Goal: Download file/media

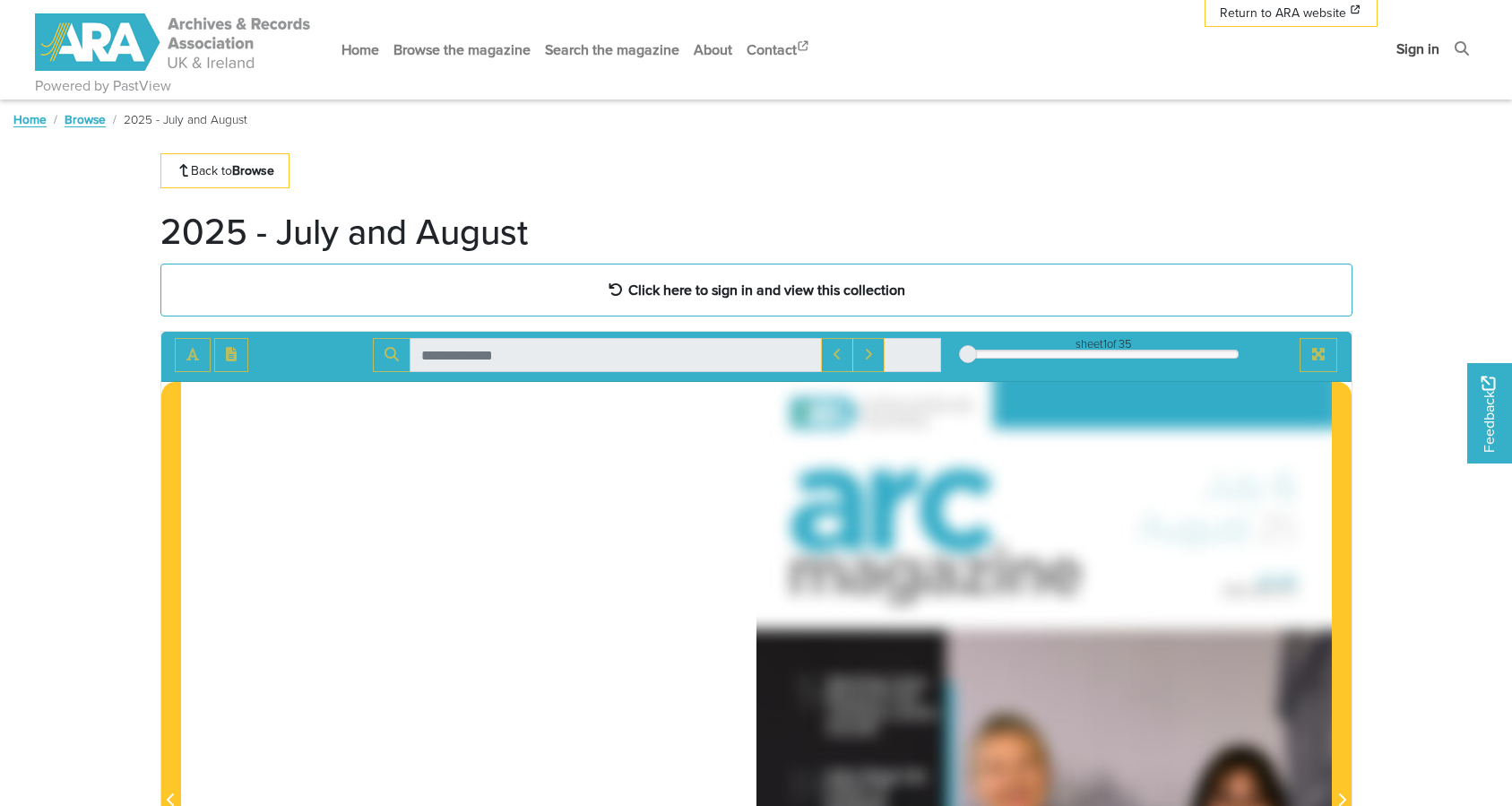
click at [1429, 51] on link "Sign in" at bounding box center [1418, 49] width 58 height 48
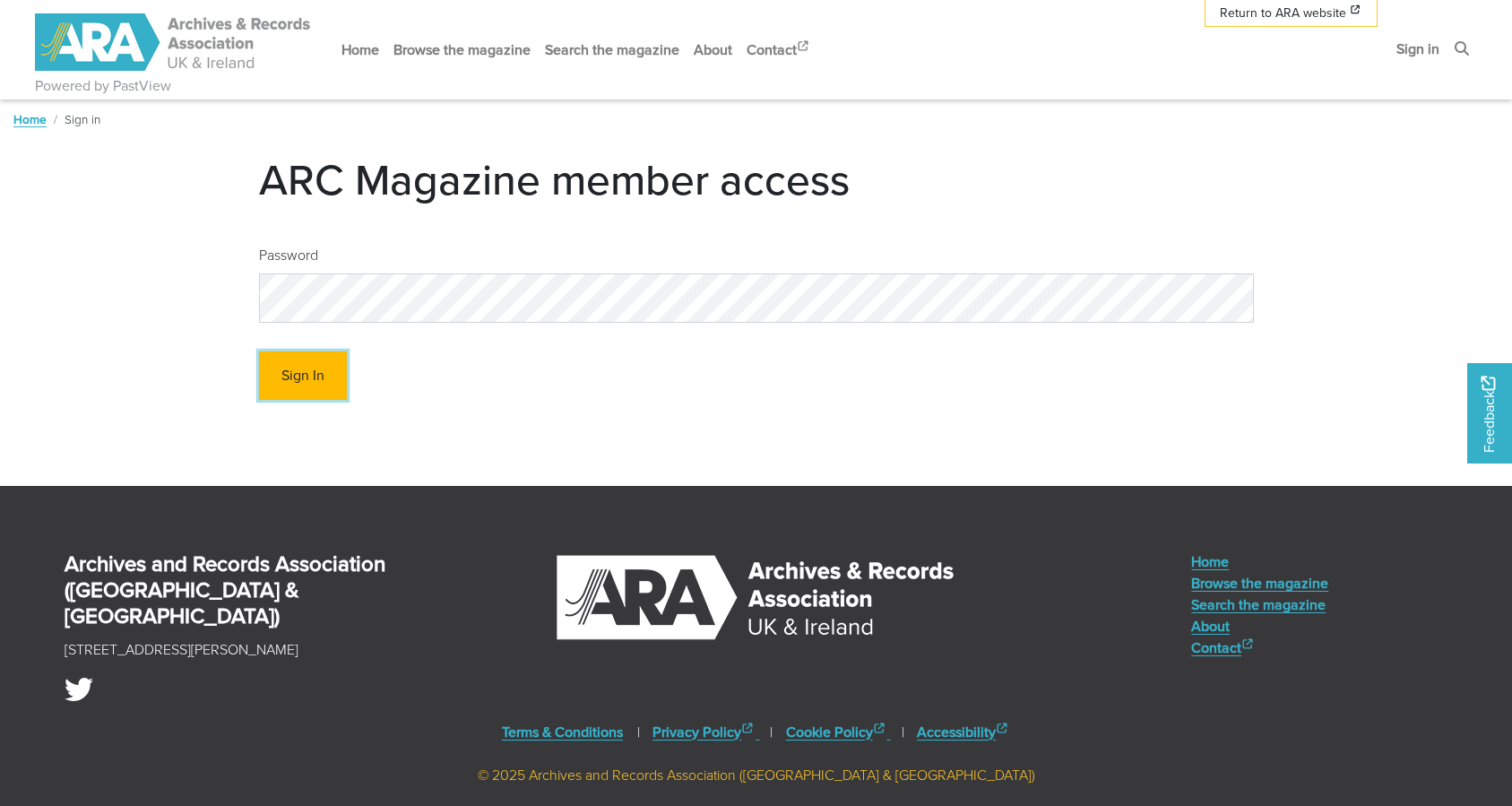
click at [267, 371] on button "Sign In" at bounding box center [303, 376] width 88 height 49
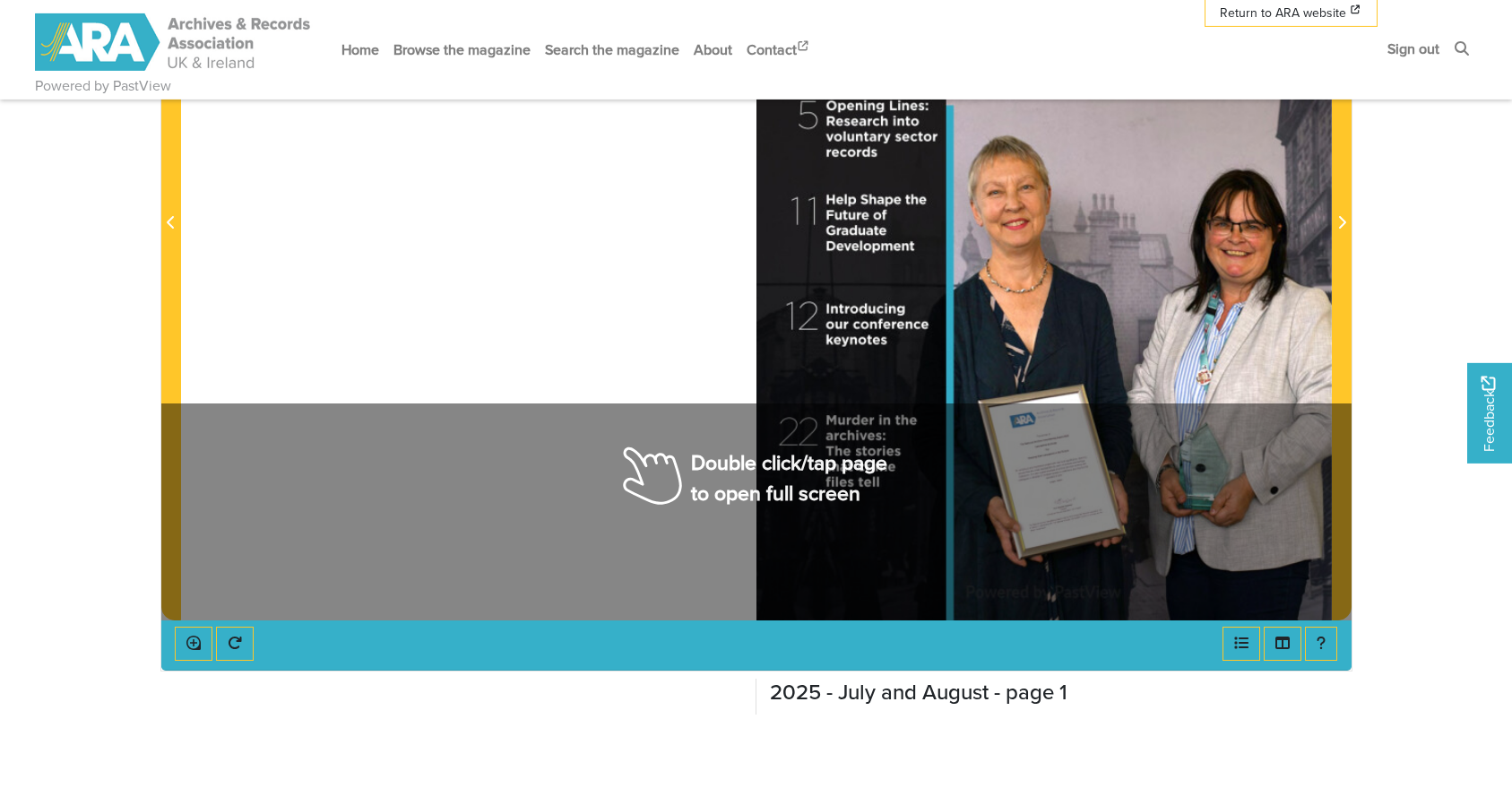
scroll to position [731, 0]
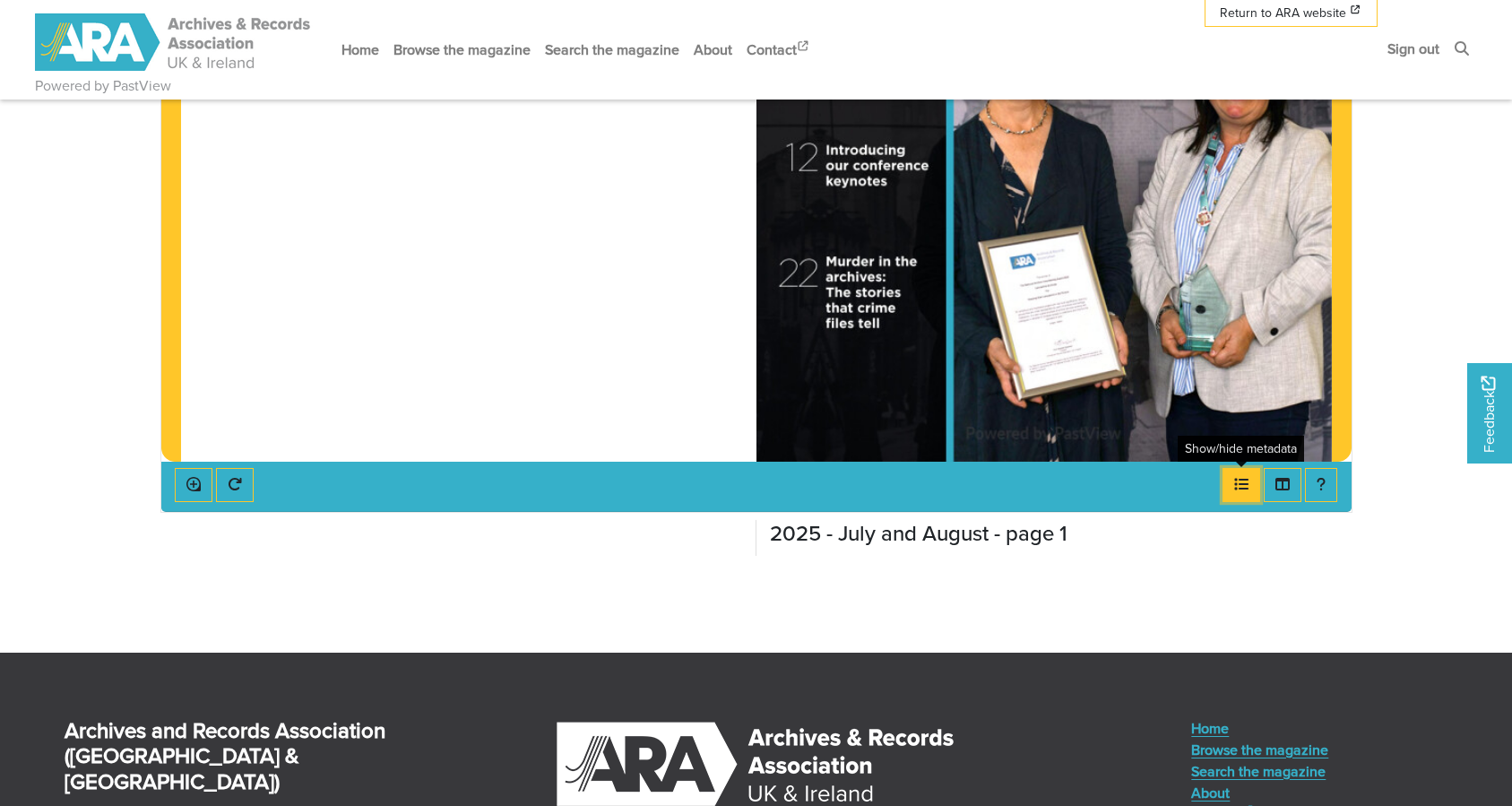
click at [1246, 482] on icon "Open metadata window" at bounding box center [1241, 485] width 15 height 15
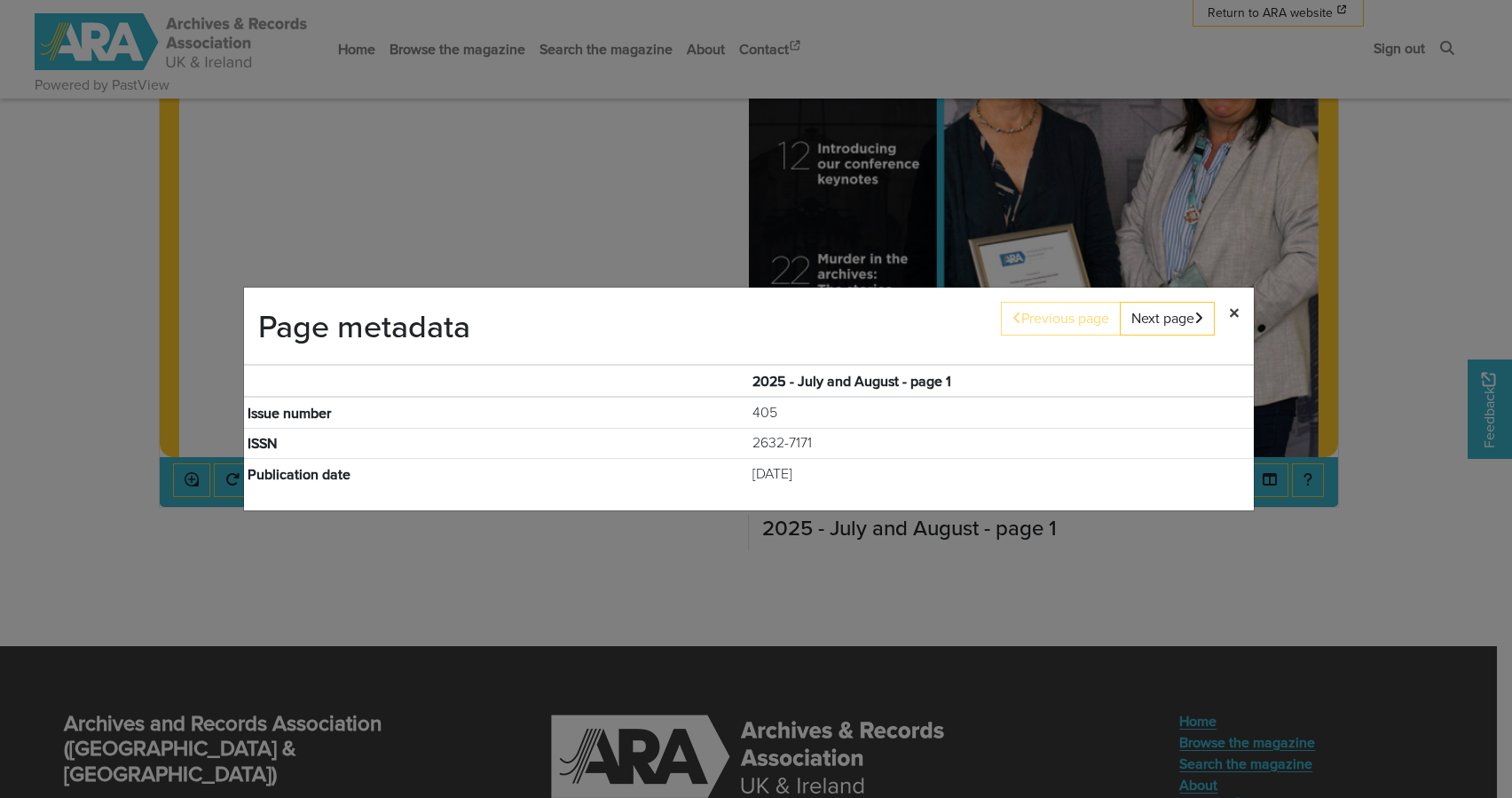
click at [1232, 309] on span "×" at bounding box center [1234, 312] width 11 height 30
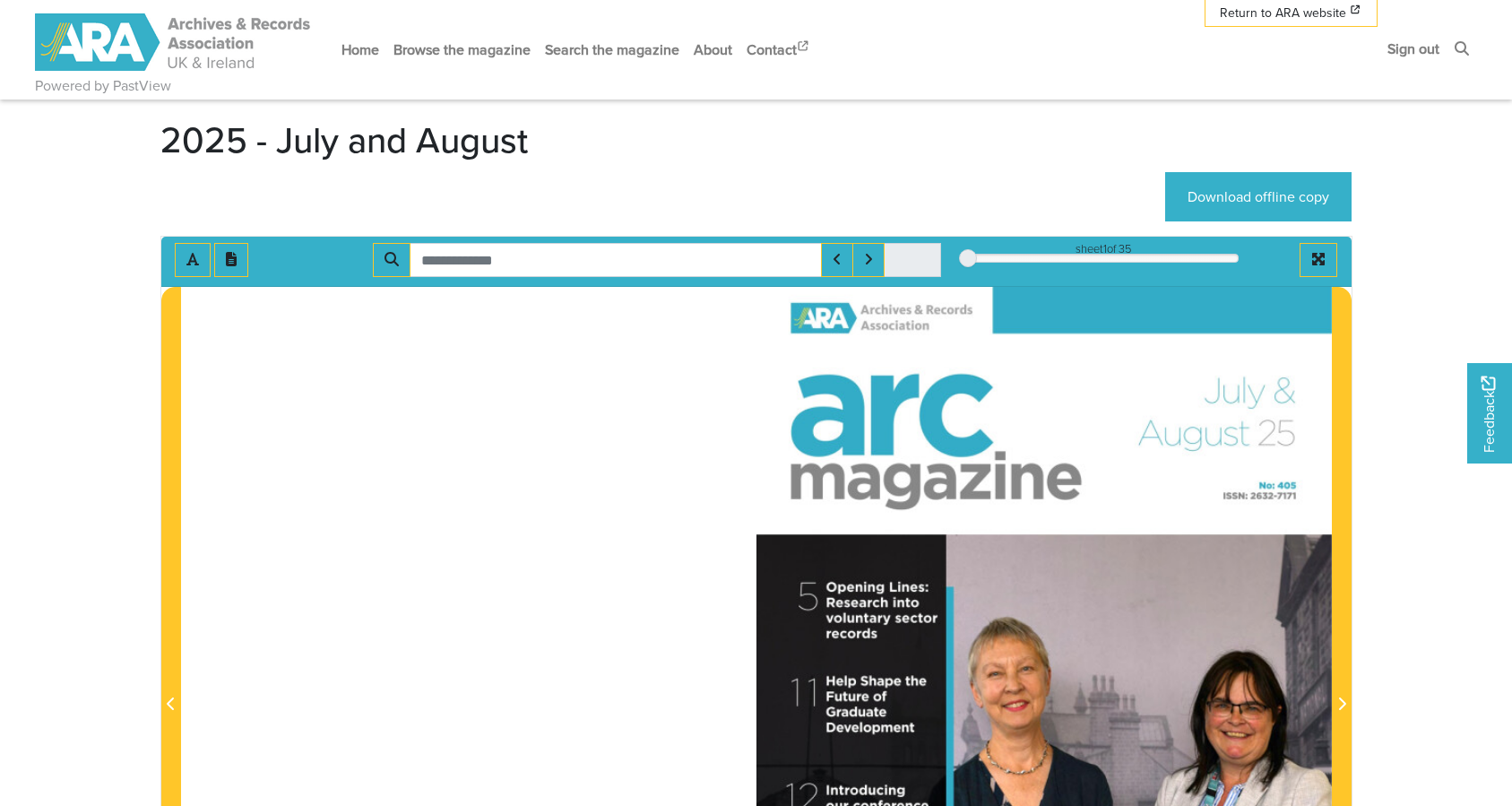
scroll to position [0, 0]
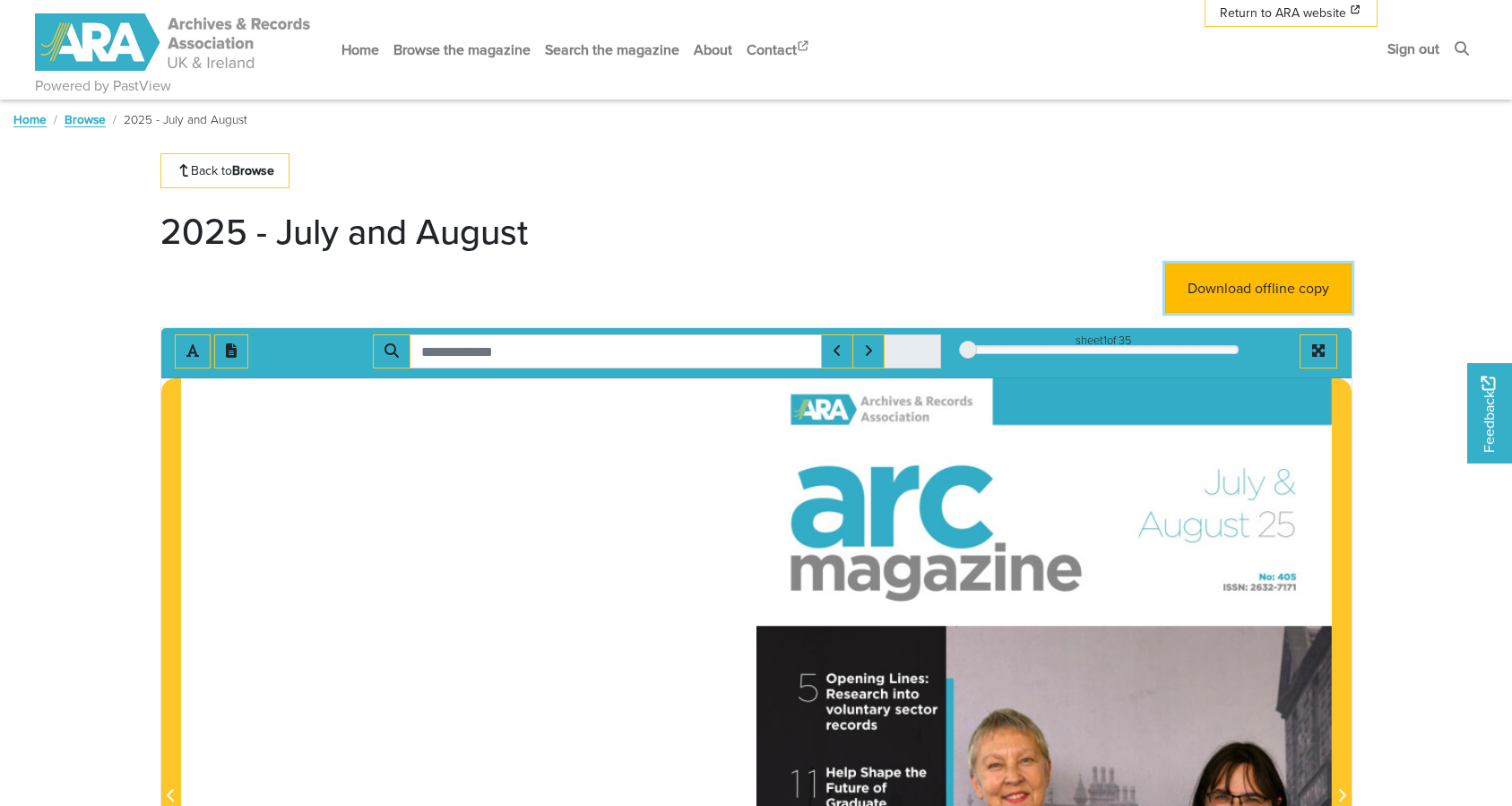
click at [1305, 285] on link "Download offline copy" at bounding box center [1258, 289] width 187 height 49
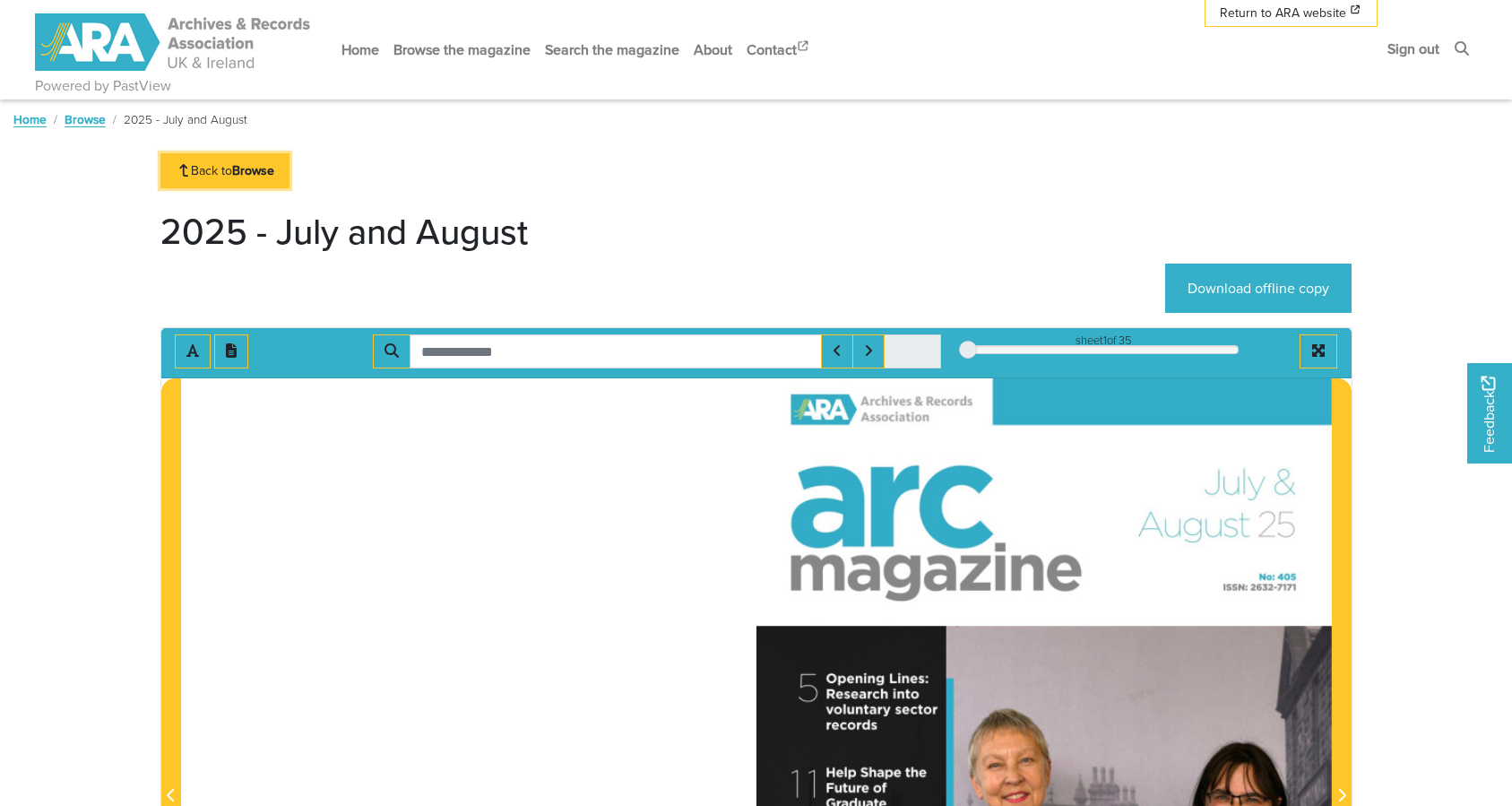
click at [202, 176] on link "Back to Browse" at bounding box center [225, 170] width 130 height 35
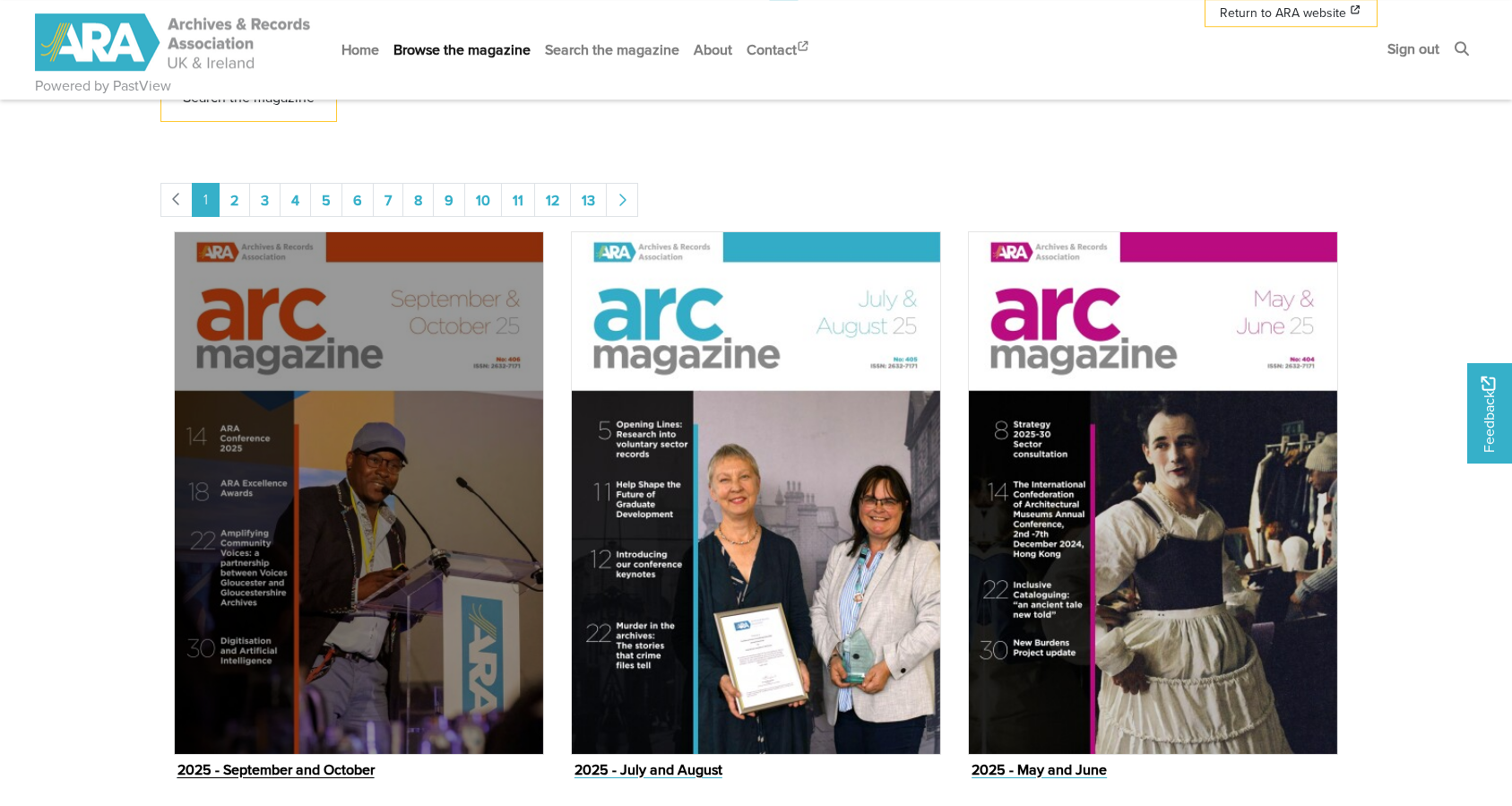
scroll to position [731, 0]
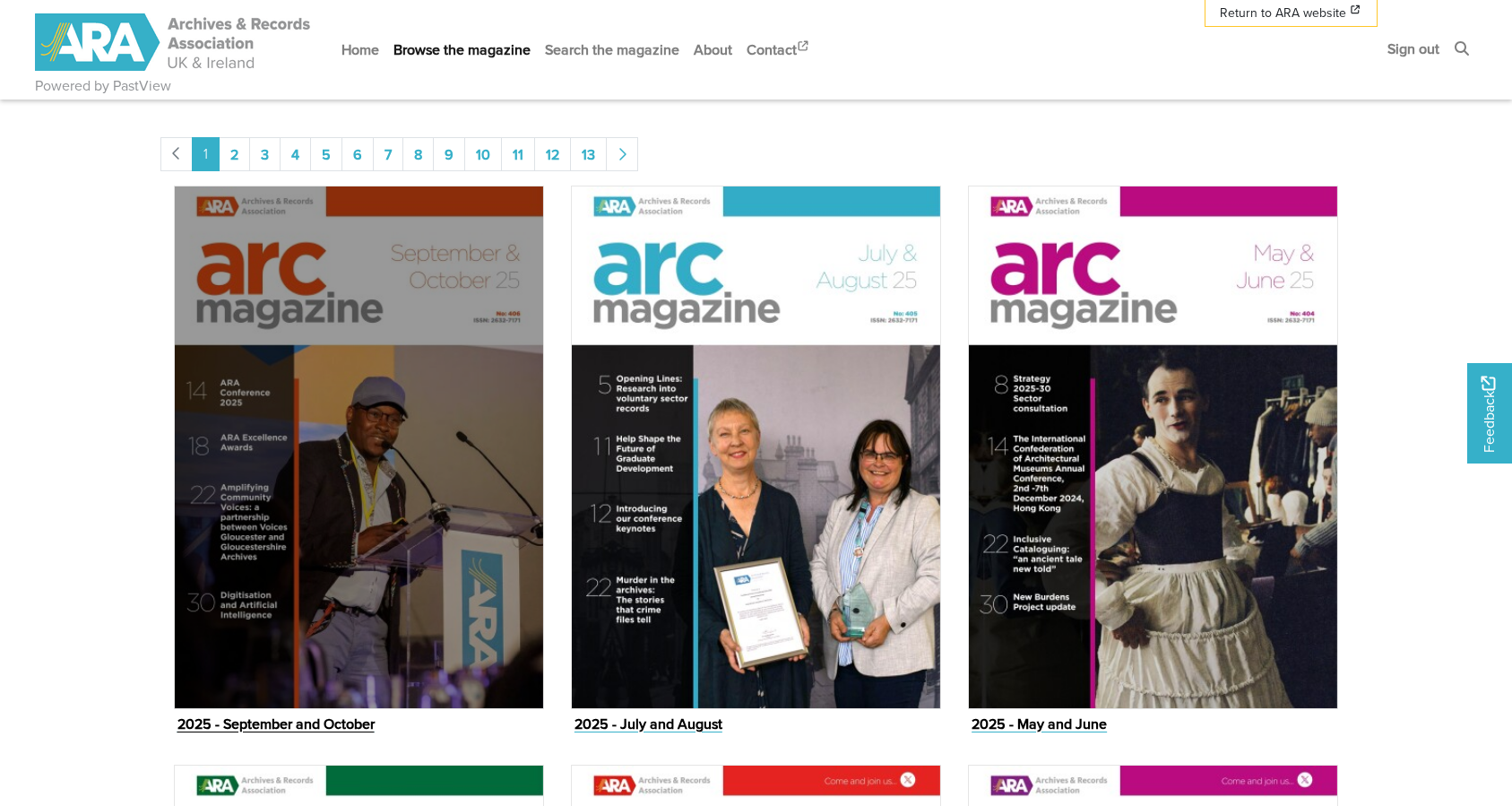
click at [421, 417] on img "Issue" at bounding box center [359, 447] width 370 height 522
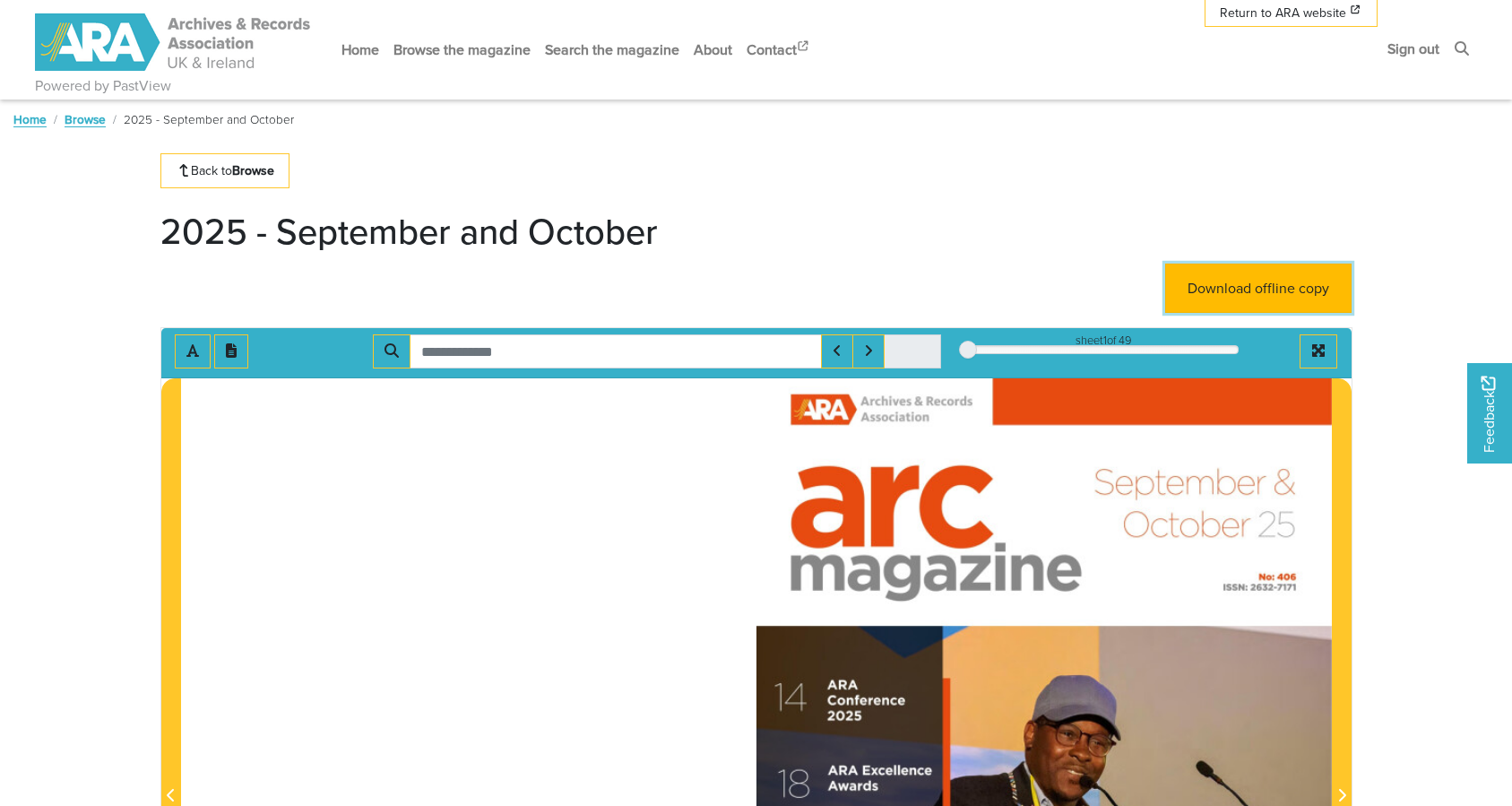
click at [1279, 294] on link "Download offline copy" at bounding box center [1258, 289] width 187 height 49
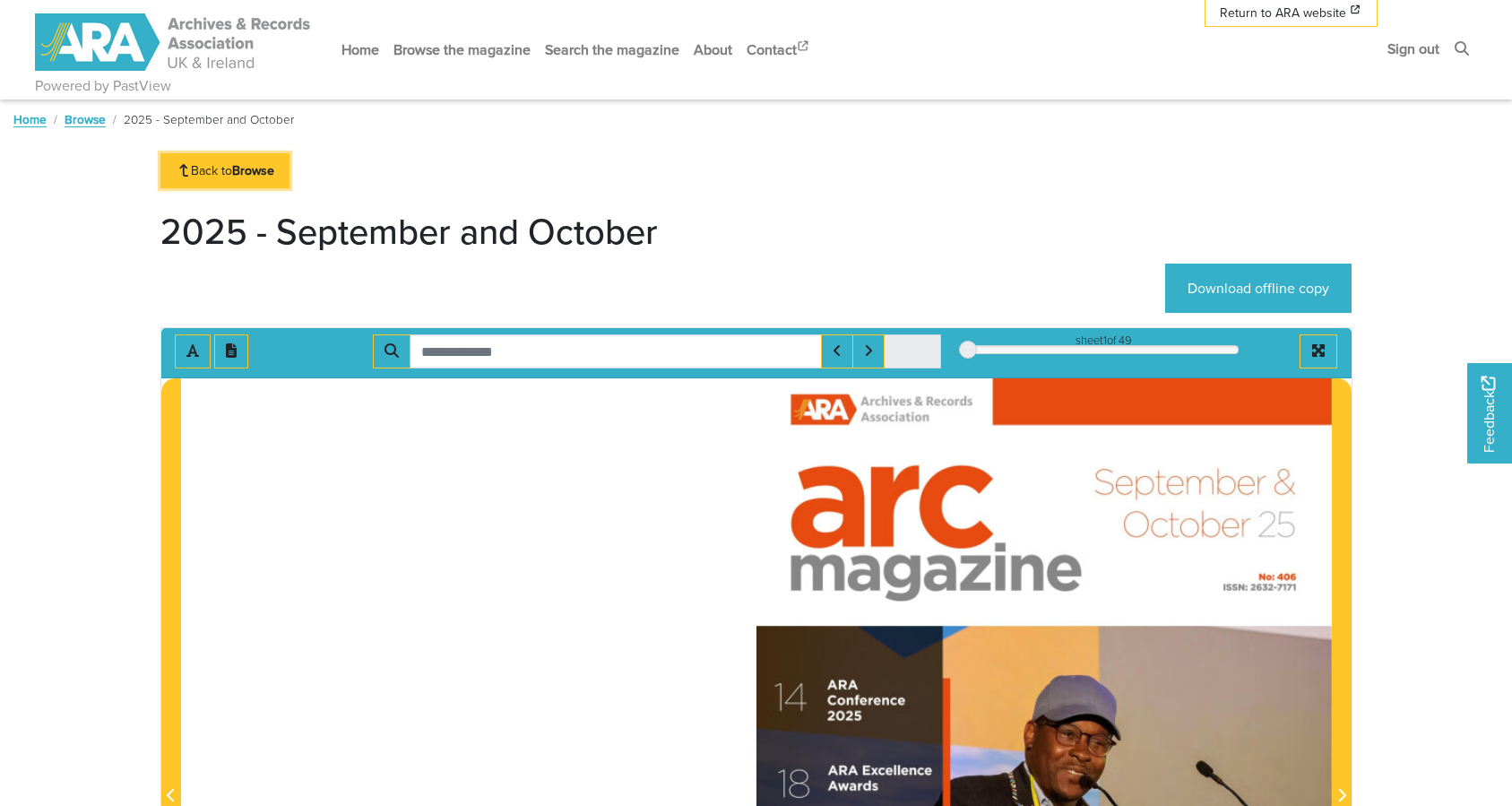
click at [200, 159] on link "Back to Browse" at bounding box center [225, 170] width 130 height 35
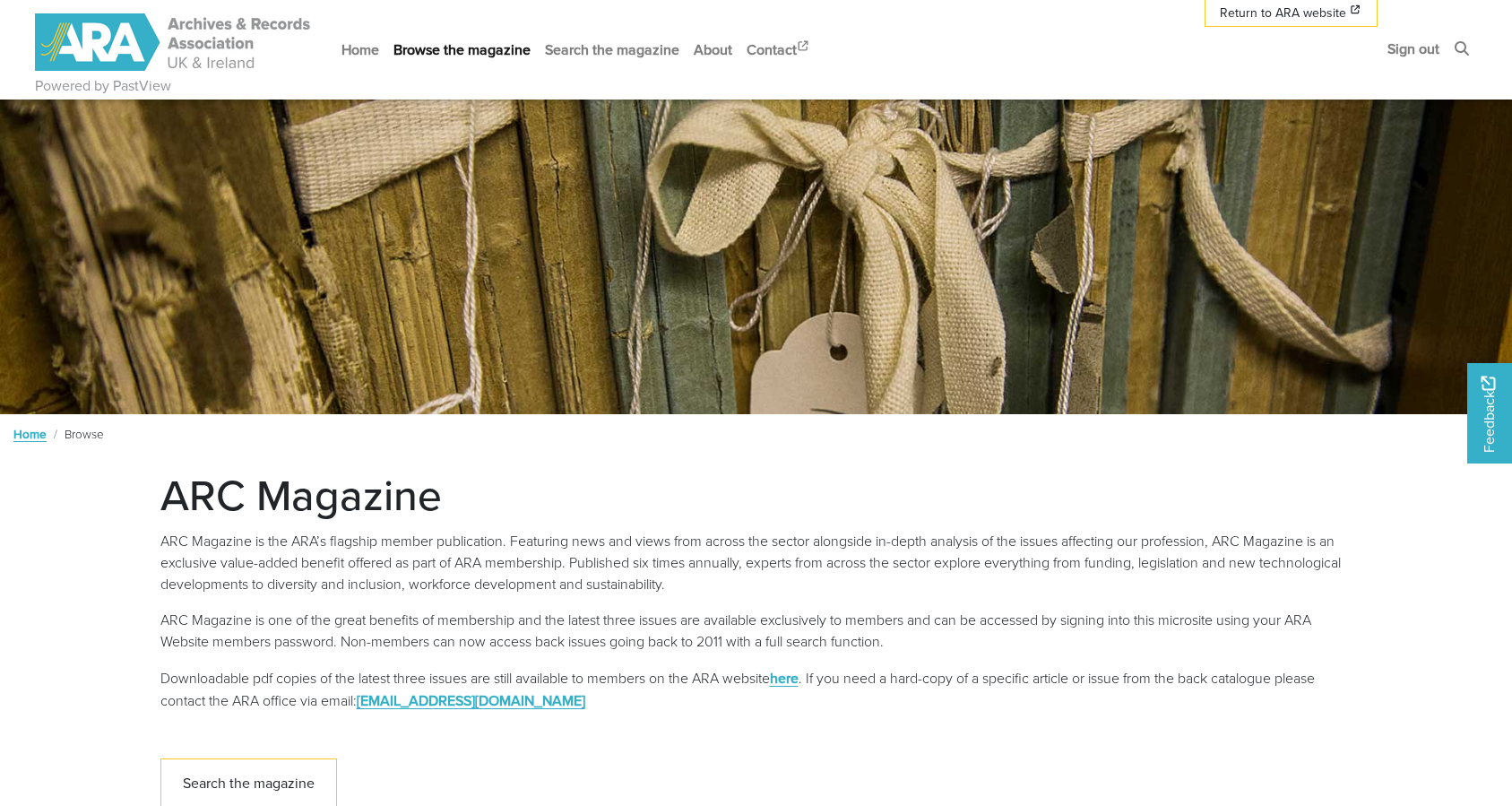
scroll to position [822, 0]
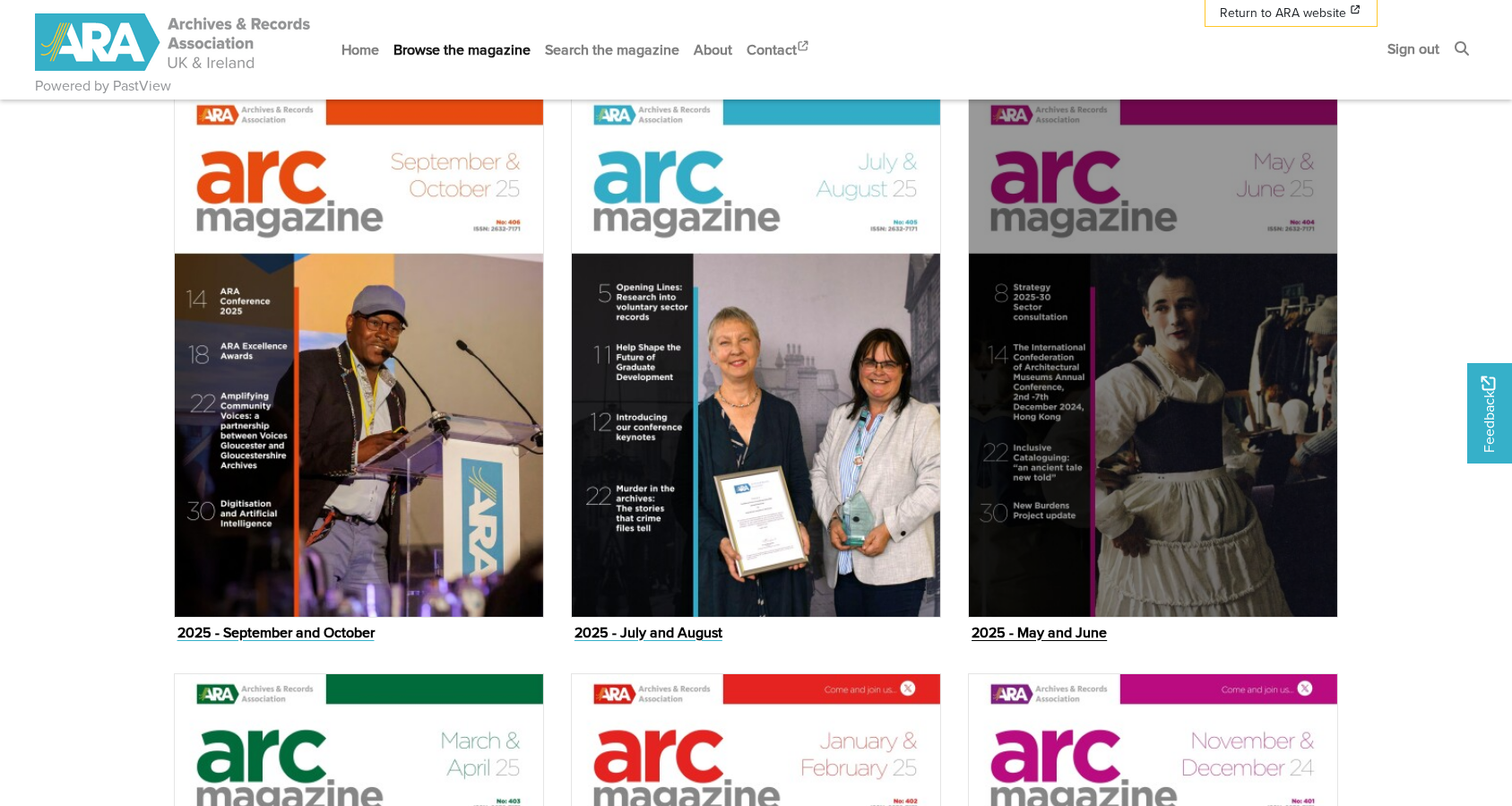
click at [1047, 303] on img "Issue" at bounding box center [1153, 355] width 370 height 522
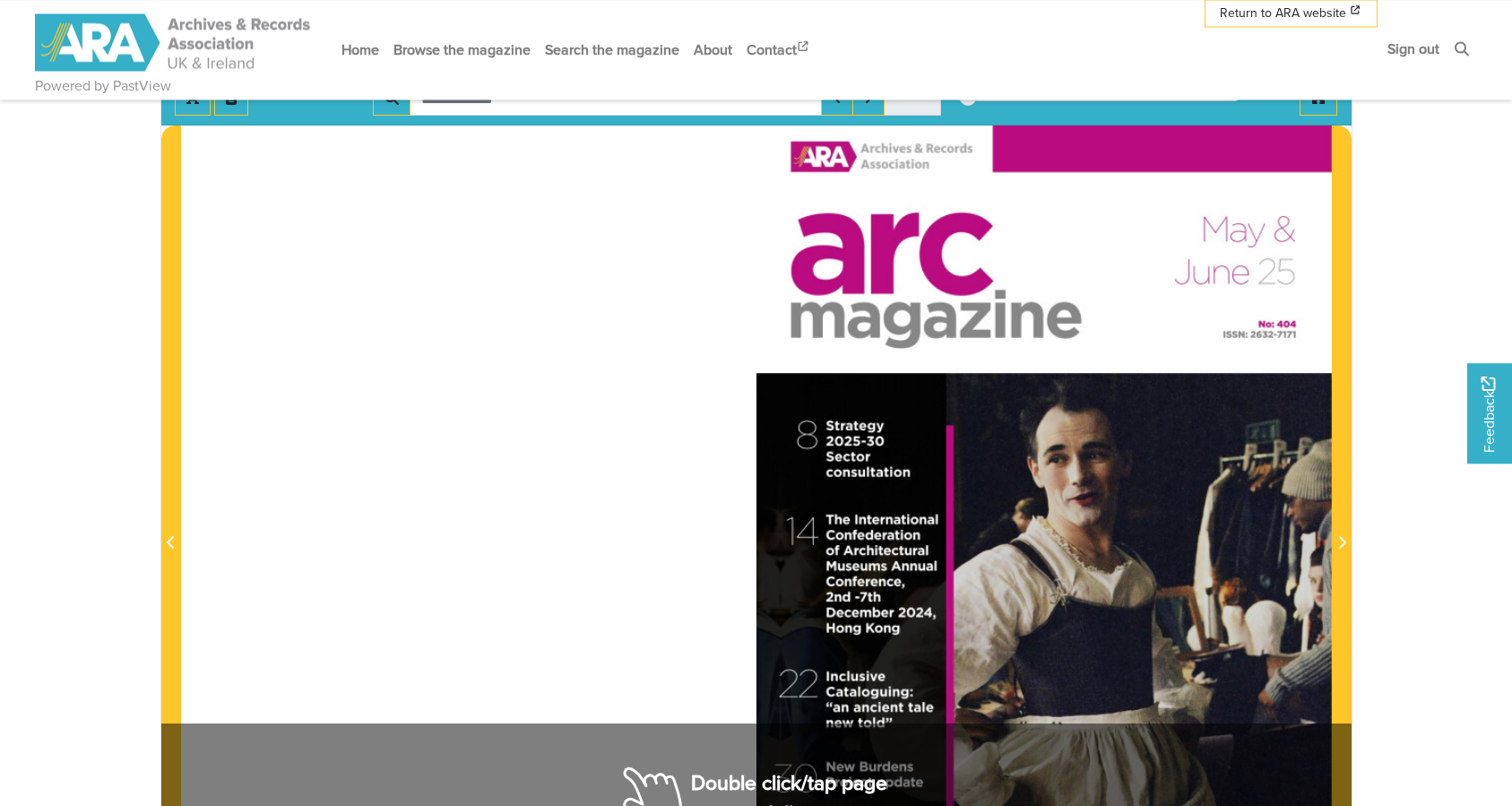
scroll to position [92, 0]
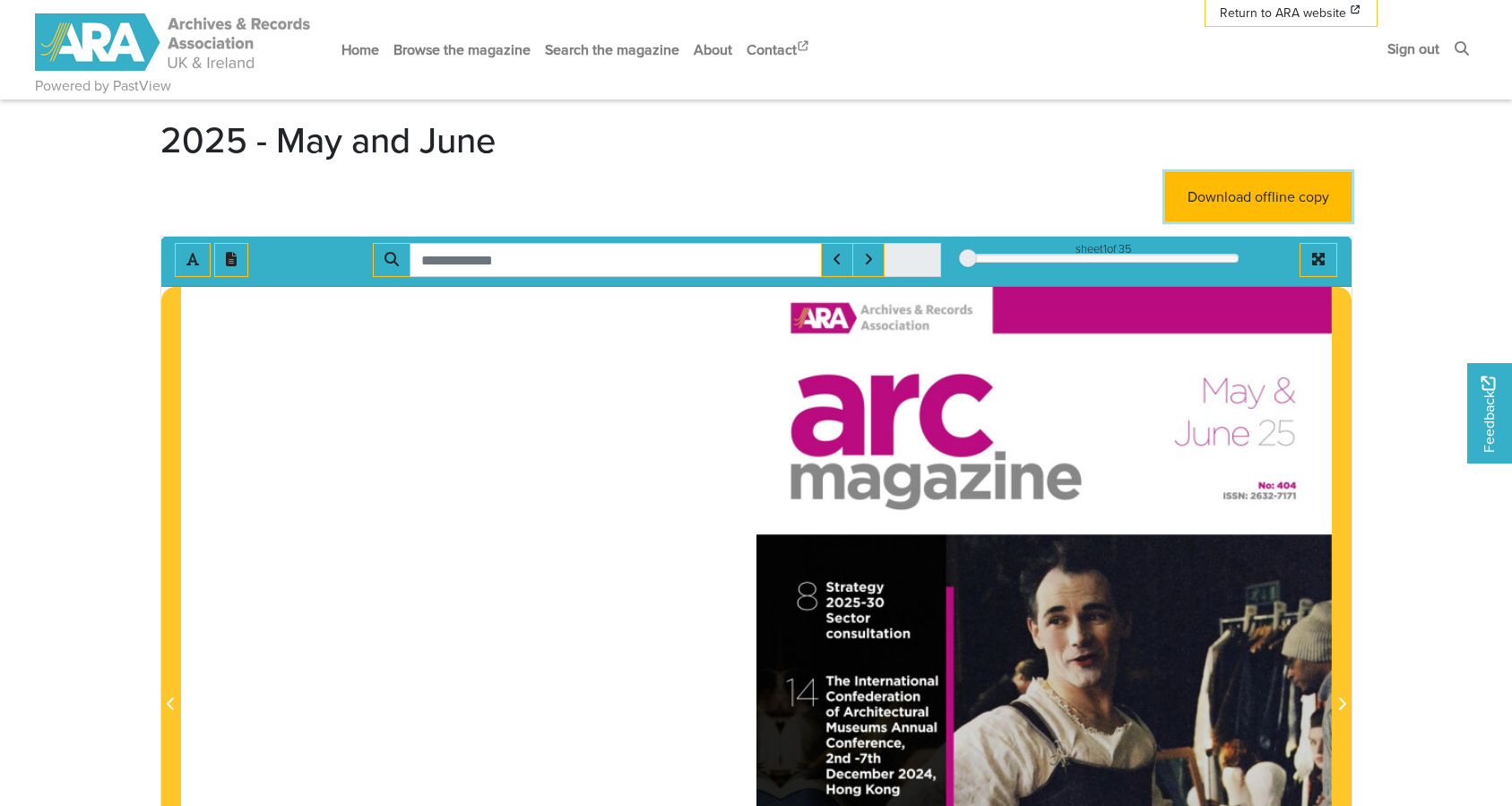
click at [1238, 189] on link "Download offline copy" at bounding box center [1258, 197] width 187 height 49
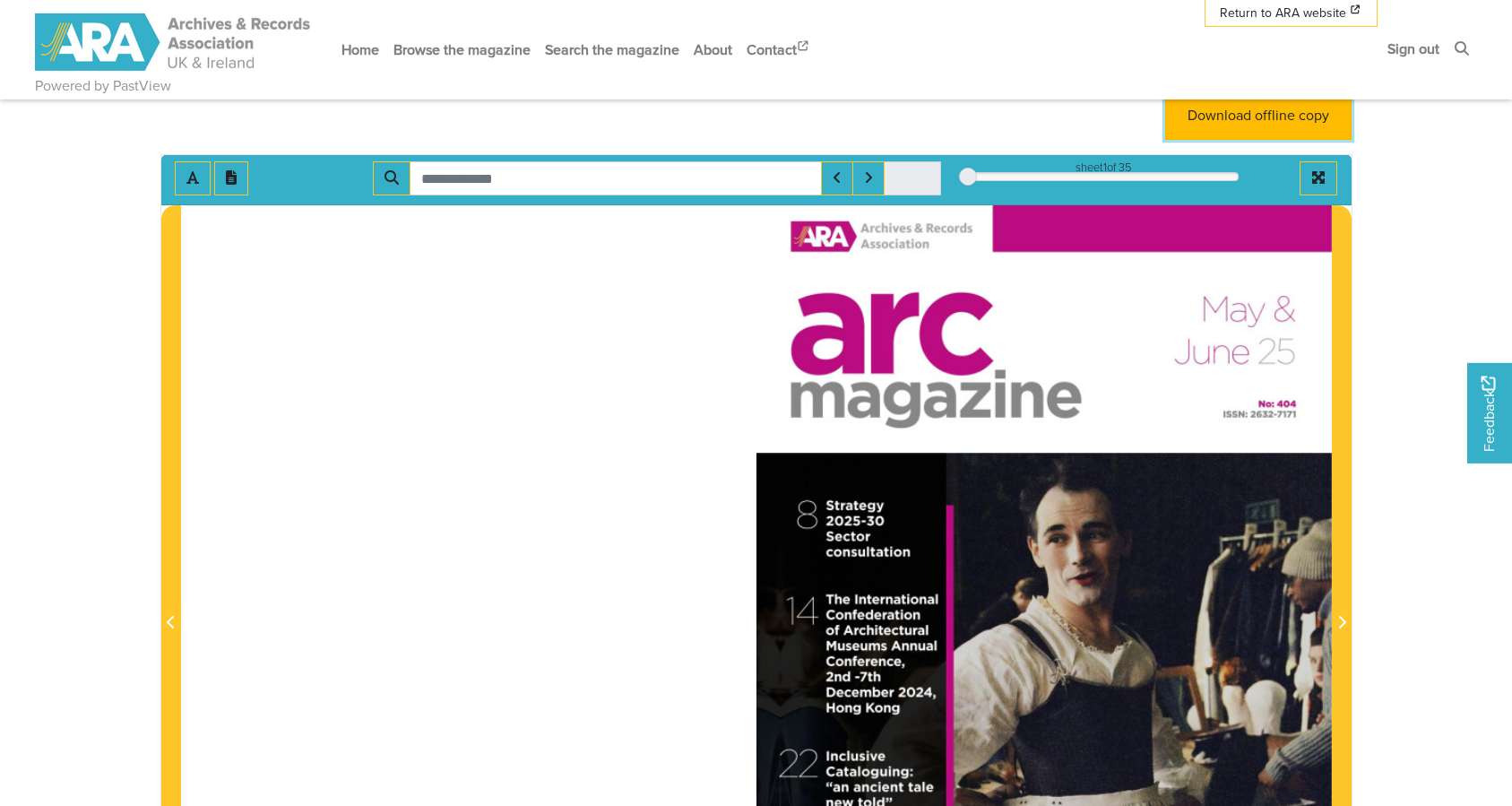
scroll to position [0, 0]
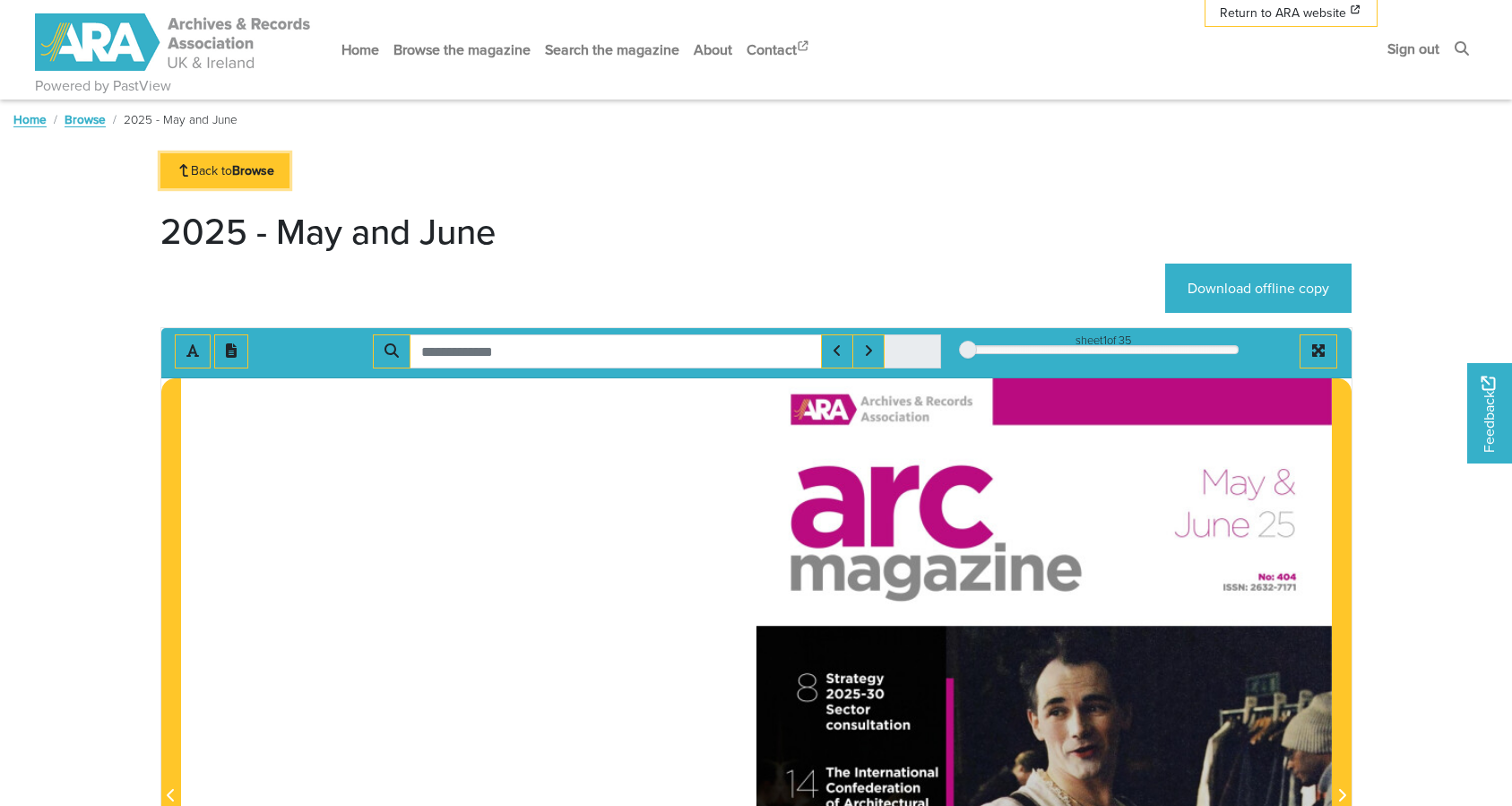
click at [238, 176] on link "Back to Browse" at bounding box center [225, 170] width 130 height 35
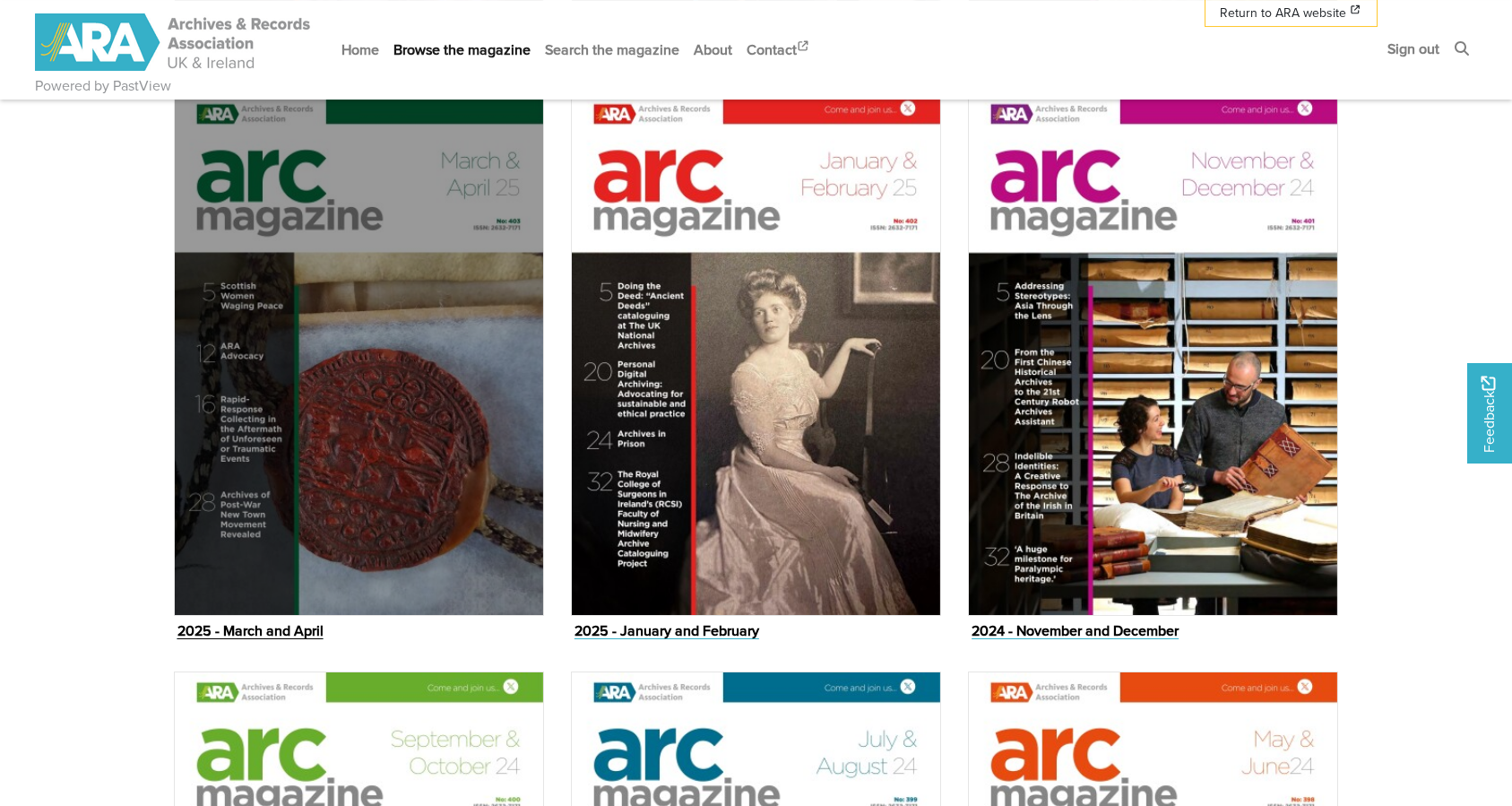
scroll to position [1463, 0]
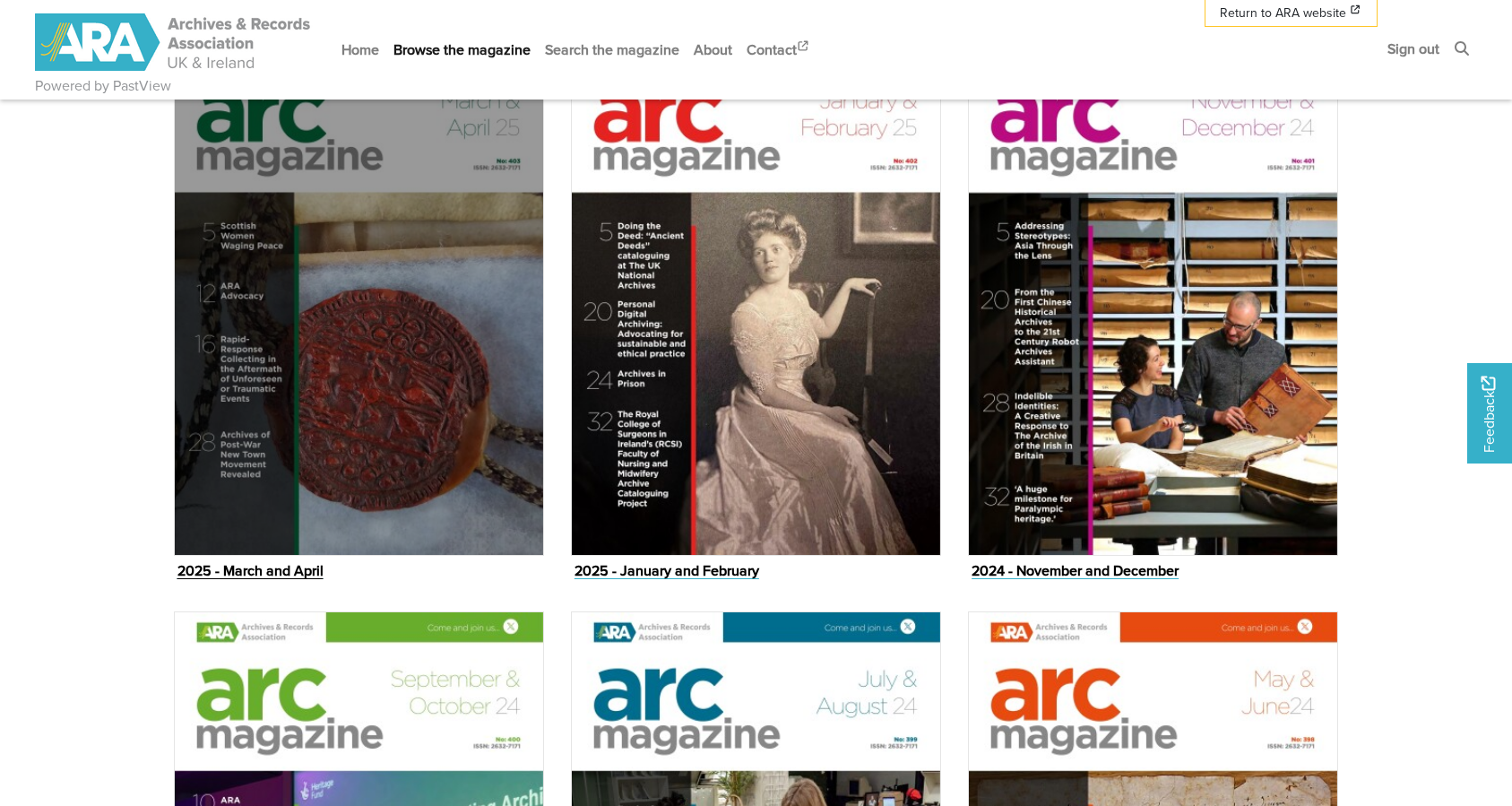
click at [257, 562] on figure "2025 - March and April Issue" at bounding box center [359, 309] width 370 height 551
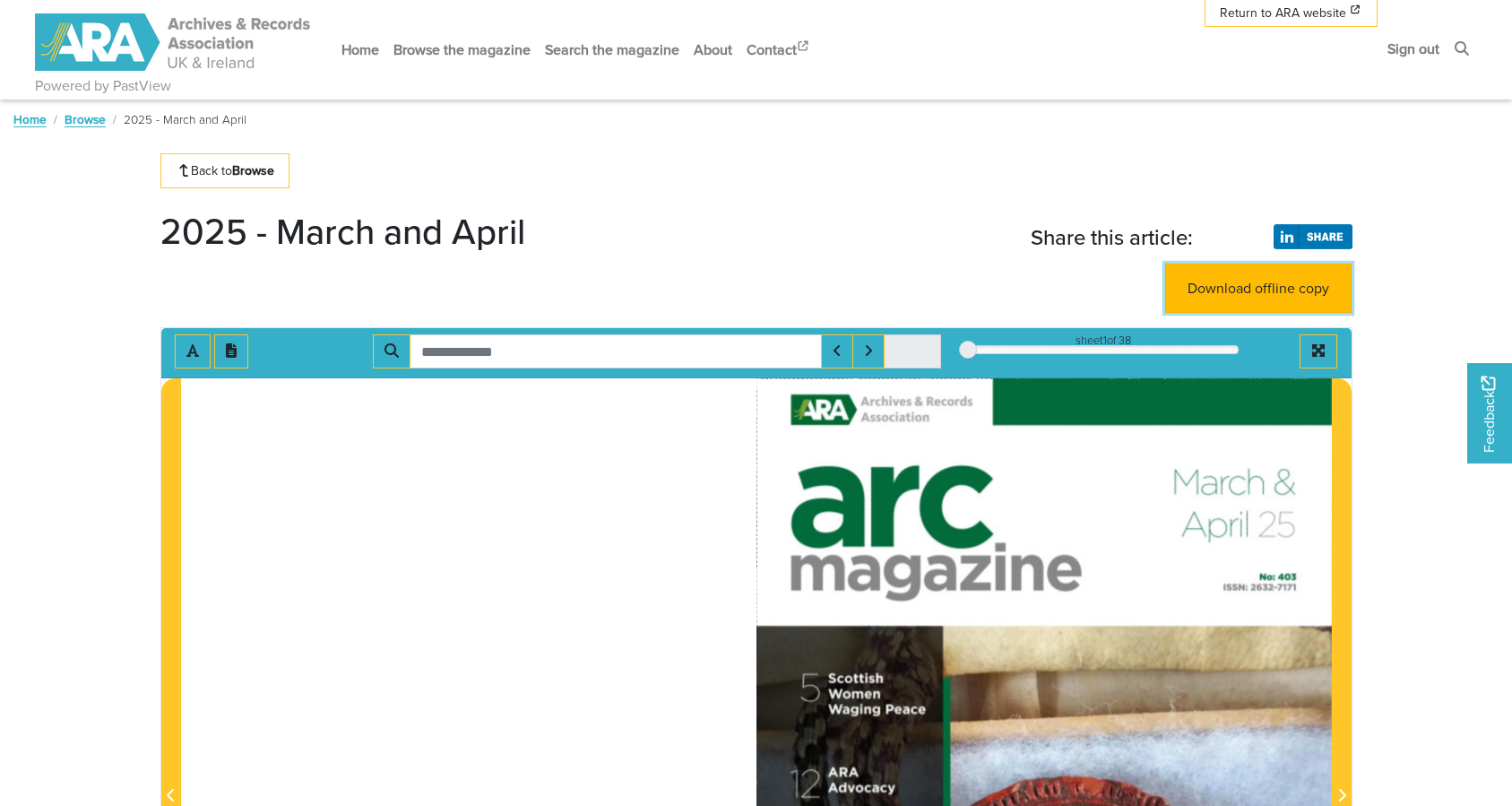
click at [1300, 300] on link "Download offline copy" at bounding box center [1258, 289] width 187 height 49
